Goal: Task Accomplishment & Management: Manage account settings

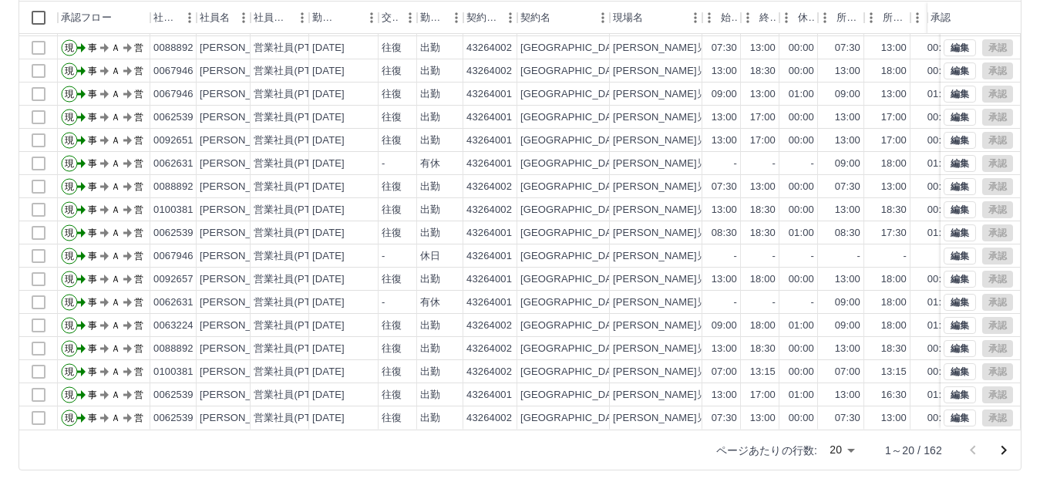
scroll to position [170, 0]
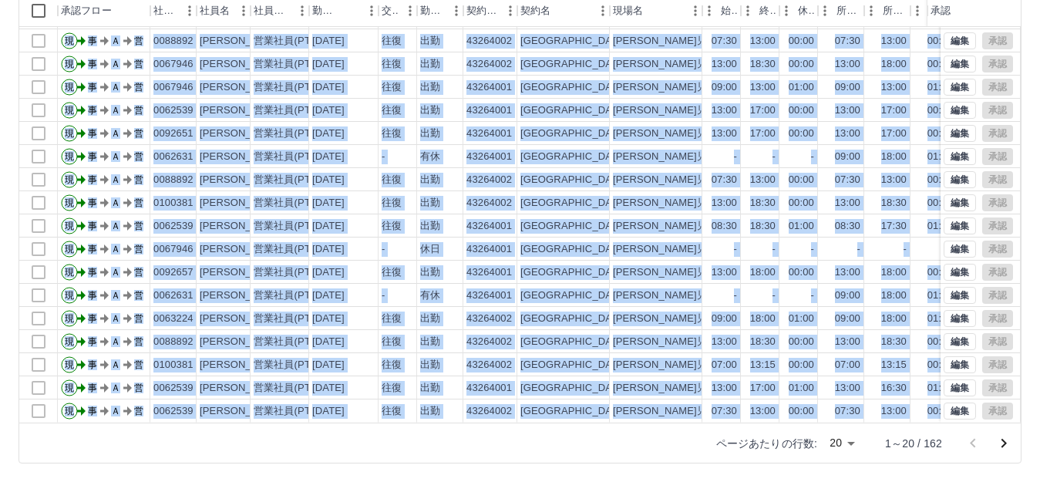
click at [723, 421] on div "列一覧 0 フィルター 行間隔 エクスポート 承認フロー 社員番号 社員名 社員区分 勤務日 交通費 勤務区分 契約コード 契約名 現場名 始業 終業 休憩 …" at bounding box center [519, 216] width 1003 height 493
click at [603, 337] on div "[GEOGRAPHIC_DATA]" at bounding box center [563, 341] width 92 height 23
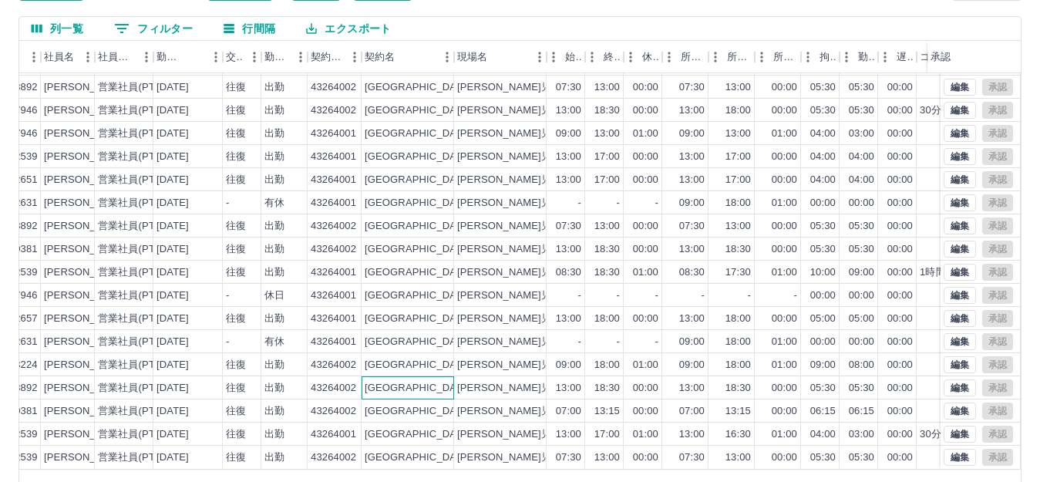
scroll to position [118, 0]
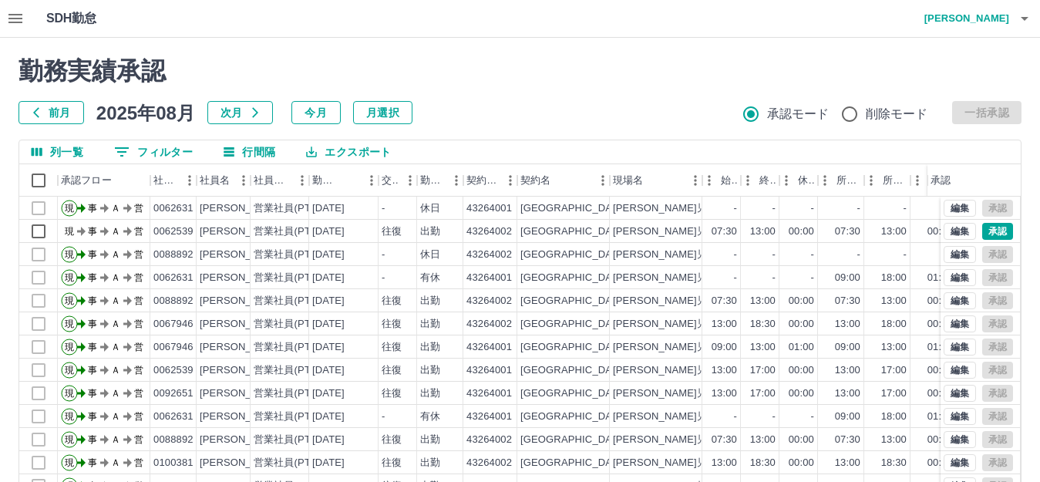
click at [607, 82] on h2 "勤務実績承認" at bounding box center [519, 70] width 1003 height 29
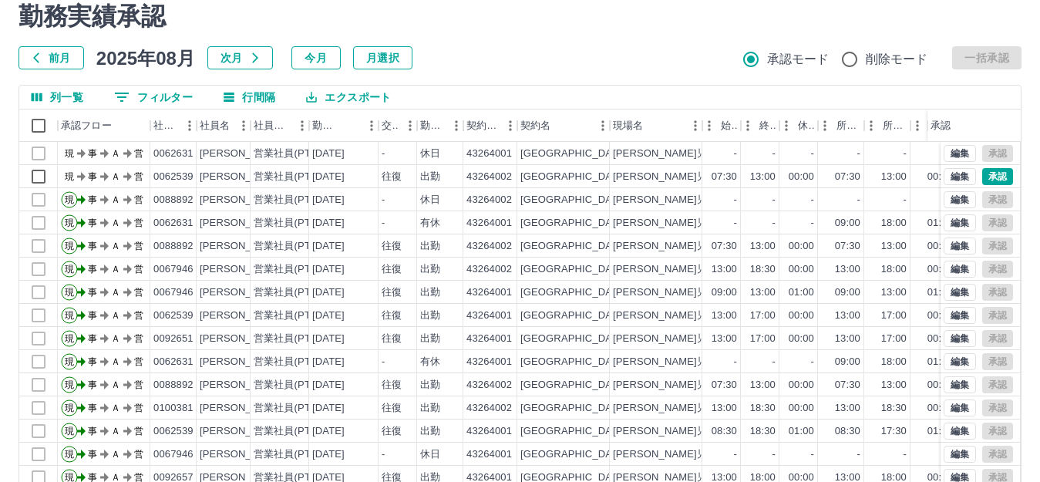
scroll to position [15, 0]
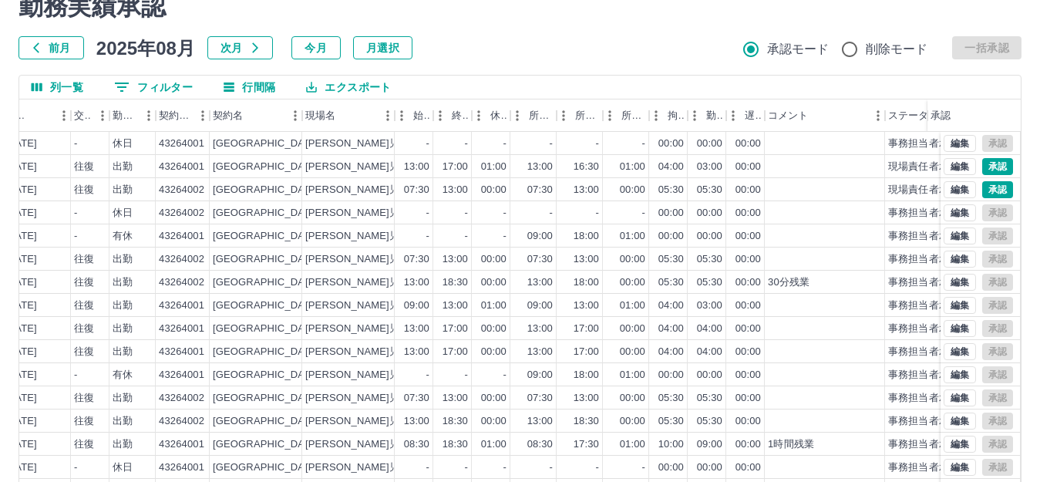
scroll to position [41, 0]
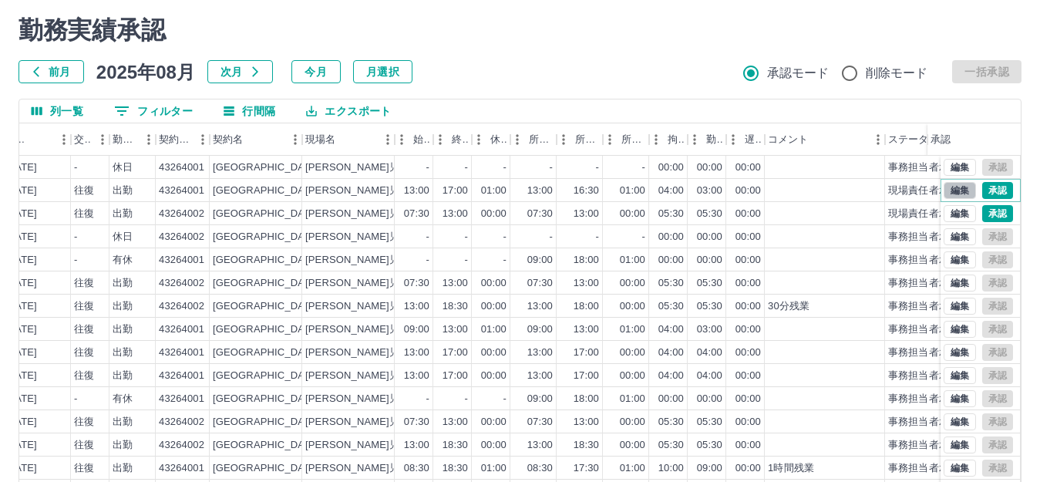
click at [950, 192] on button "編集" at bounding box center [959, 190] width 32 height 17
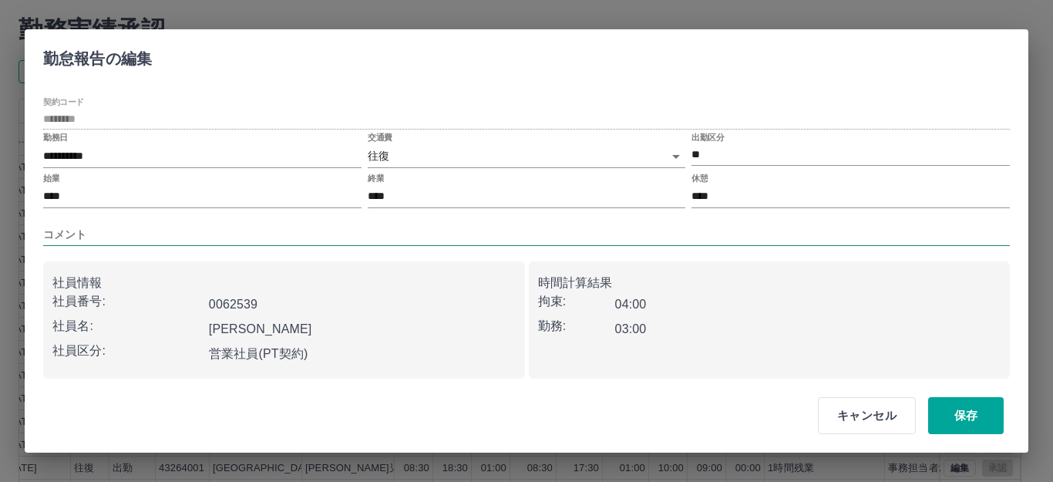
click at [156, 226] on input "コメント" at bounding box center [526, 235] width 966 height 22
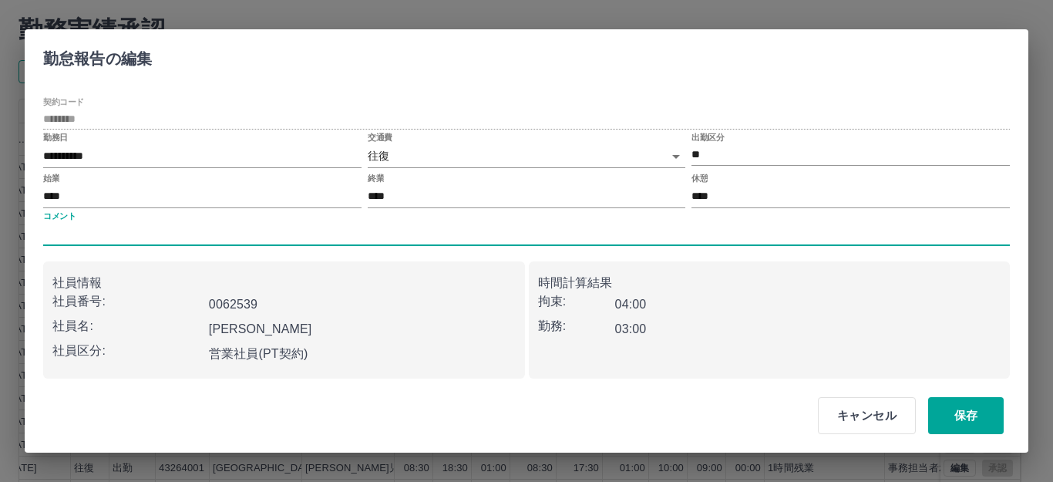
type input "*****"
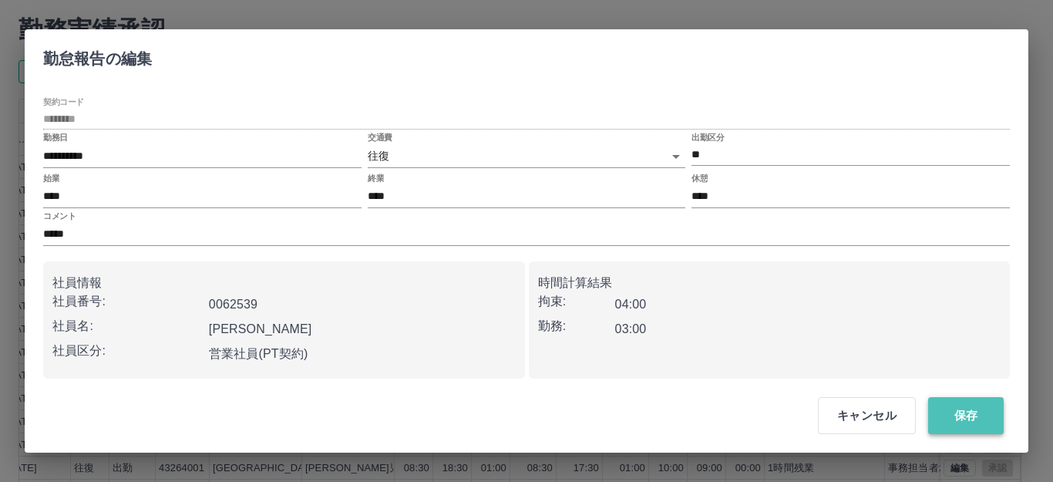
click at [969, 417] on button "保存" at bounding box center [966, 415] width 76 height 37
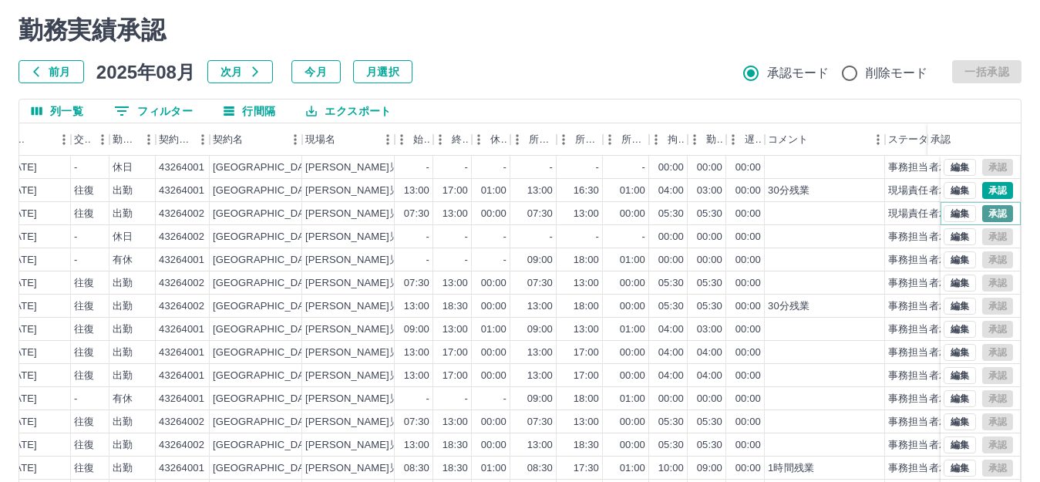
click at [991, 210] on button "承認" at bounding box center [997, 213] width 31 height 17
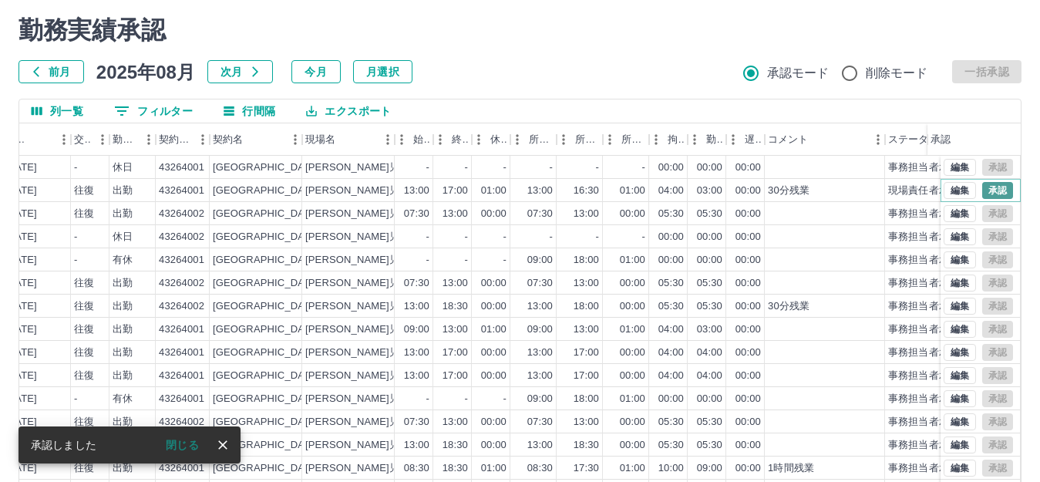
click at [982, 186] on button "承認" at bounding box center [997, 190] width 31 height 17
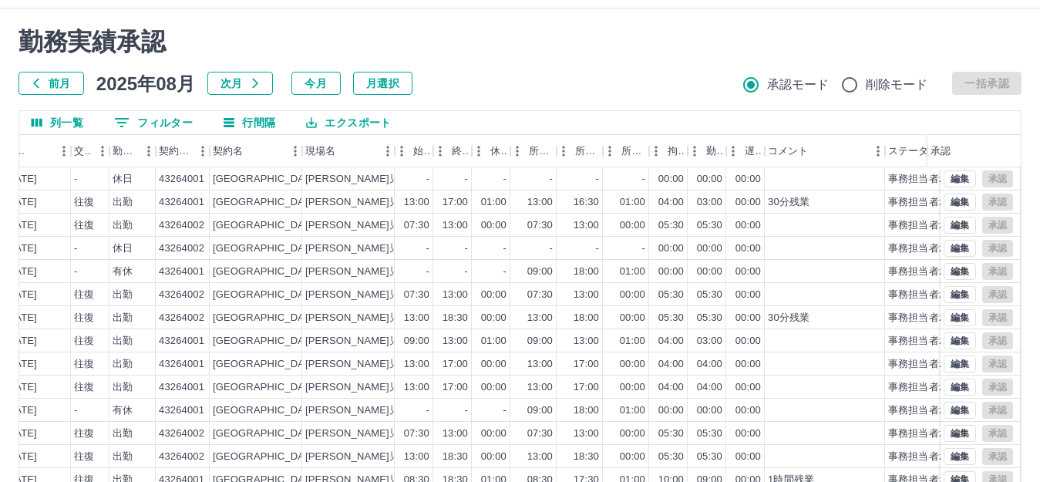
scroll to position [0, 0]
